Goal: Entertainment & Leisure: Consume media (video, audio)

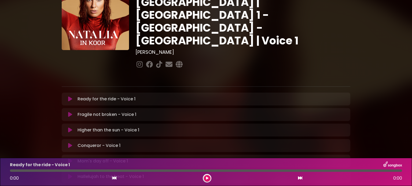
scroll to position [80, 0]
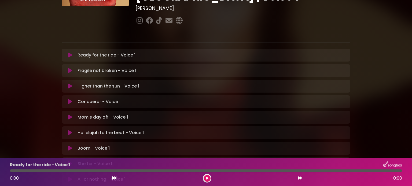
click at [68, 146] on icon at bounding box center [70, 148] width 4 height 5
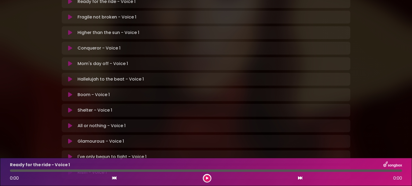
click at [70, 108] on icon at bounding box center [70, 110] width 4 height 5
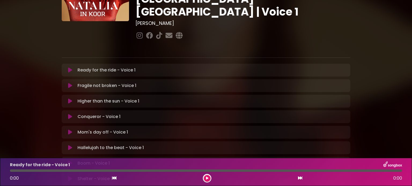
scroll to position [161, 0]
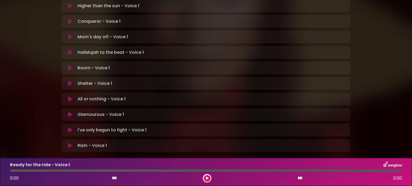
click at [68, 97] on icon at bounding box center [70, 99] width 4 height 5
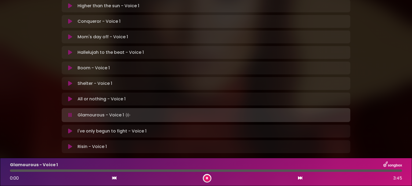
scroll to position [134, 0]
